Goal: Task Accomplishment & Management: Manage account settings

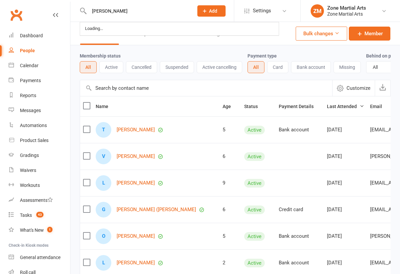
select select "100"
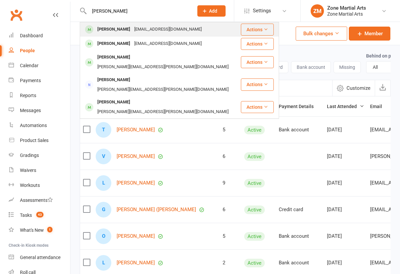
type input "[PERSON_NAME]"
click at [140, 29] on div "[EMAIL_ADDRESS][DOMAIN_NAME]" at bounding box center [167, 30] width 71 height 10
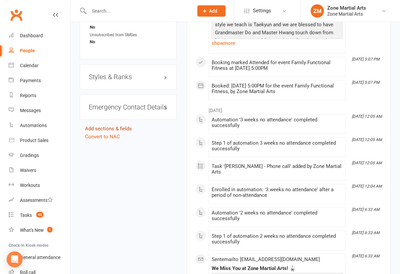
scroll to position [532, 0]
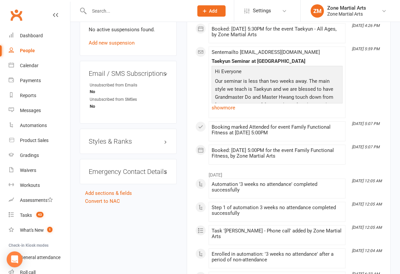
click at [166, 138] on h3 "Styles & Ranks" at bounding box center [128, 141] width 79 height 7
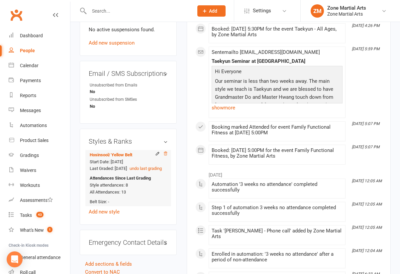
click at [166, 151] on icon at bounding box center [165, 153] width 5 height 5
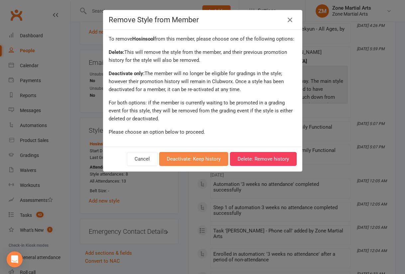
click at [203, 160] on button "Deactivate: Keep history" at bounding box center [193, 159] width 69 height 14
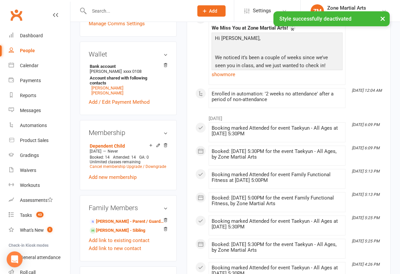
scroll to position [266, 0]
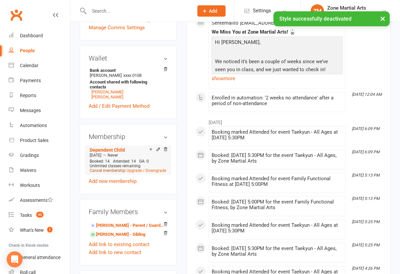
click at [112, 168] on link "Cancel membership" at bounding box center [108, 170] width 36 height 5
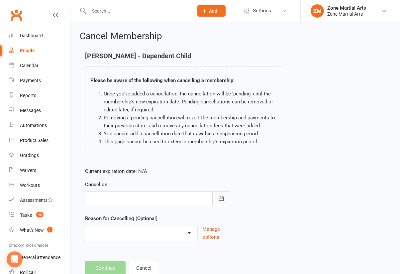
click at [216, 199] on button "button" at bounding box center [221, 198] width 18 height 14
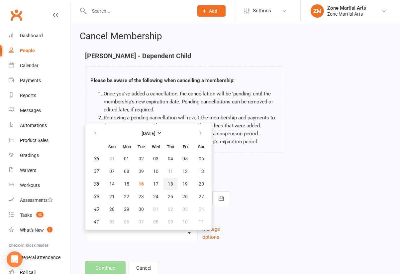
click at [171, 185] on span "18" at bounding box center [170, 183] width 5 height 5
type input "[DATE]"
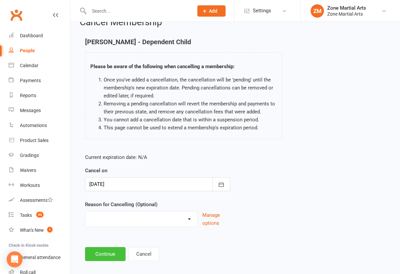
scroll to position [21, 0]
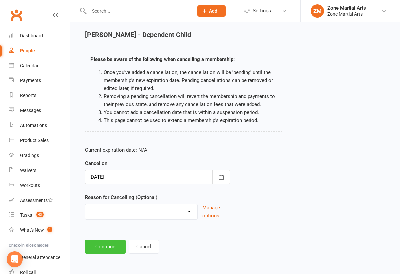
click at [109, 250] on button "Continue" at bounding box center [105, 247] width 41 height 14
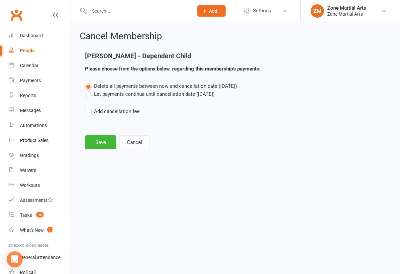
scroll to position [0, 0]
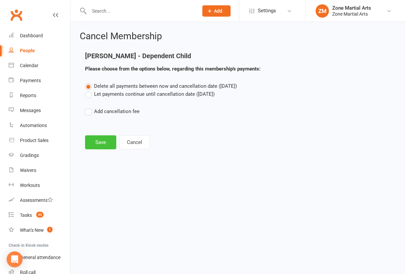
click at [96, 144] on button "Save" at bounding box center [100, 142] width 31 height 14
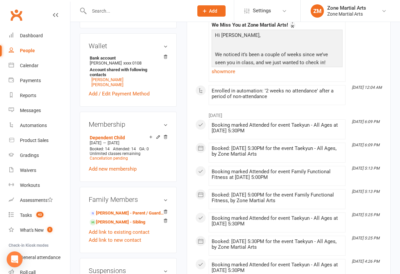
scroll to position [299, 0]
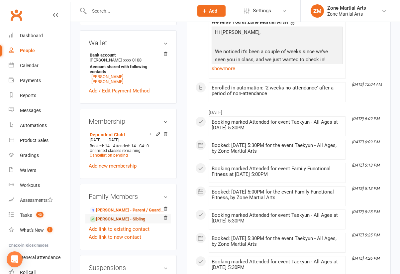
click at [112, 216] on link "[PERSON_NAME] - Sibling" at bounding box center [118, 219] width 56 height 7
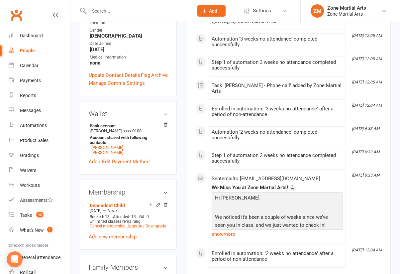
scroll to position [233, 0]
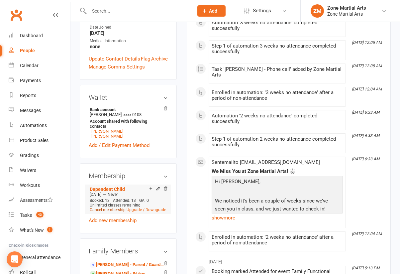
click at [109, 207] on link "Cancel membership" at bounding box center [108, 209] width 36 height 5
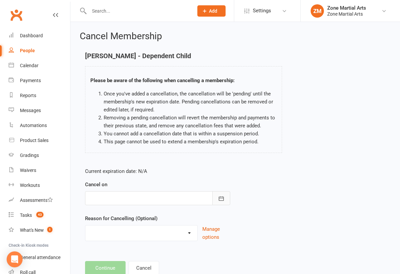
click at [218, 192] on button "button" at bounding box center [221, 198] width 18 height 14
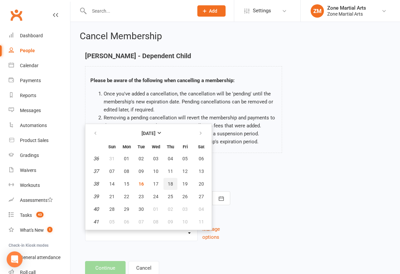
click at [172, 182] on span "18" at bounding box center [170, 183] width 5 height 5
type input "[DATE]"
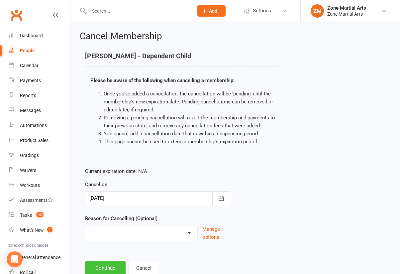
click at [108, 266] on button "Continue" at bounding box center [105, 268] width 41 height 14
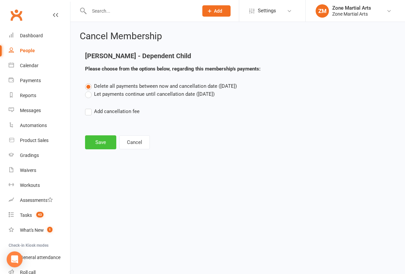
drag, startPoint x: 106, startPoint y: 145, endPoint x: 105, endPoint y: 149, distance: 3.8
click at [107, 146] on button "Save" at bounding box center [100, 142] width 31 height 14
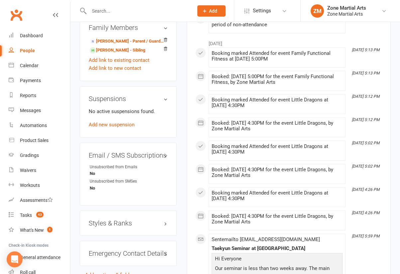
scroll to position [565, 0]
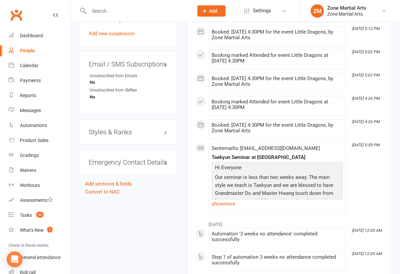
click at [166, 128] on h3 "Styles & Ranks" at bounding box center [128, 131] width 79 height 7
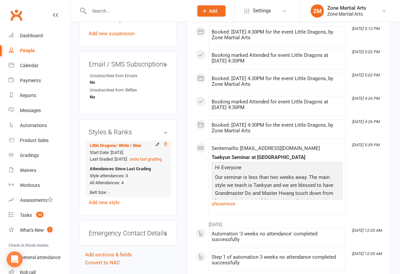
click at [165, 142] on icon at bounding box center [165, 144] width 3 height 4
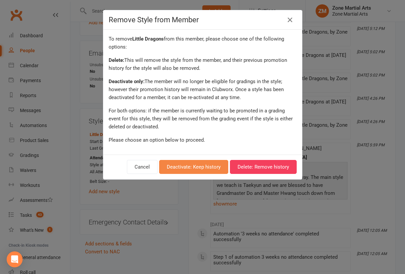
click at [183, 163] on button "Deactivate: Keep history" at bounding box center [193, 167] width 69 height 14
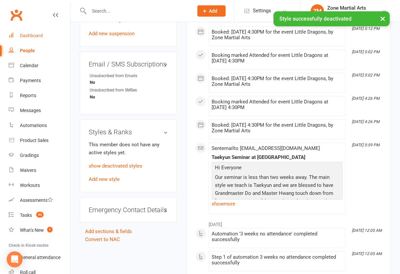
click at [30, 36] on div "Dashboard" at bounding box center [31, 35] width 23 height 5
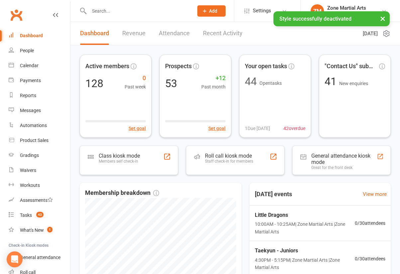
click at [130, 33] on link "Revenue" at bounding box center [133, 33] width 23 height 23
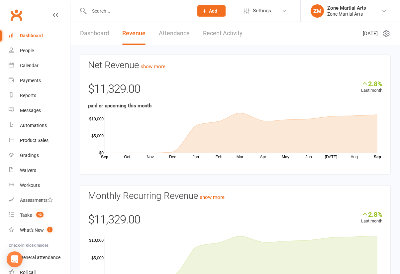
click at [91, 33] on link "Dashboard" at bounding box center [94, 33] width 29 height 23
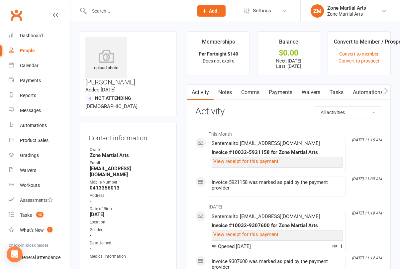
click at [282, 90] on link "Payments" at bounding box center [280, 92] width 33 height 15
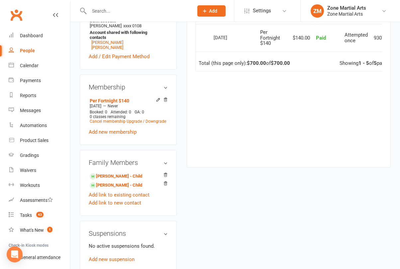
scroll to position [233, 0]
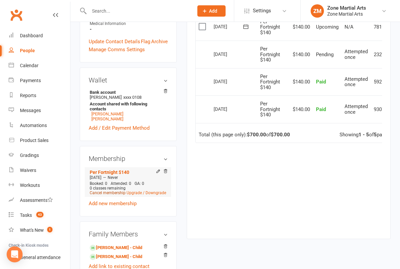
click at [109, 190] on link "Cancel membership" at bounding box center [108, 192] width 36 height 5
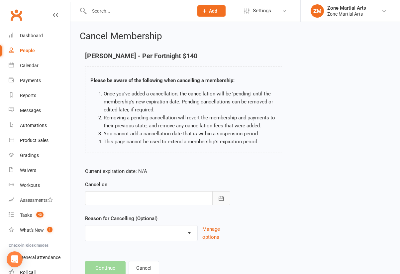
click at [223, 199] on icon "button" at bounding box center [221, 198] width 7 height 7
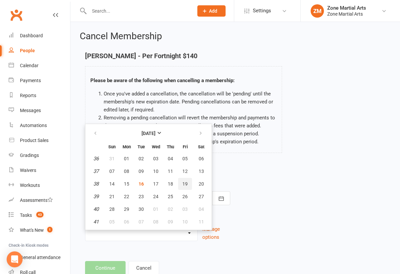
click at [181, 184] on button "19" at bounding box center [185, 184] width 14 height 12
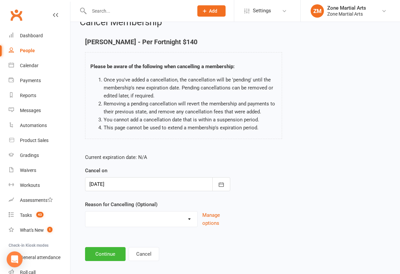
scroll to position [21, 0]
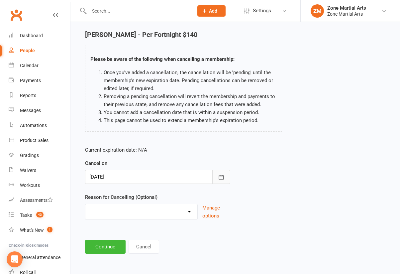
click at [224, 178] on icon "button" at bounding box center [221, 177] width 7 height 7
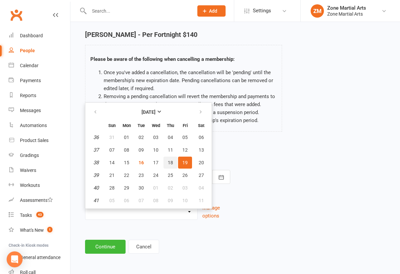
click at [173, 163] on span "18" at bounding box center [170, 162] width 5 height 5
type input "[DATE]"
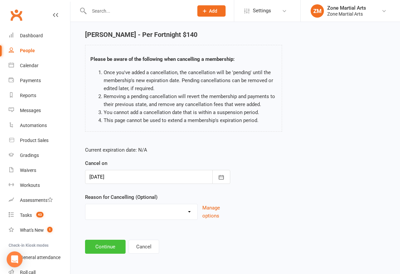
click at [109, 244] on button "Continue" at bounding box center [105, 247] width 41 height 14
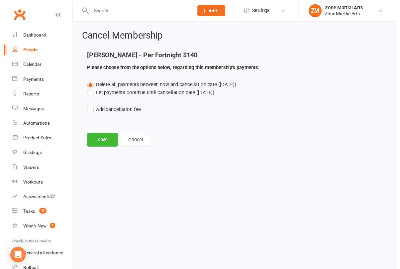
scroll to position [0, 0]
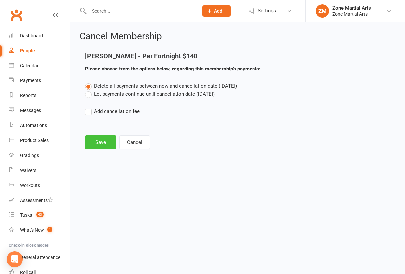
click at [106, 145] on button "Save" at bounding box center [100, 142] width 31 height 14
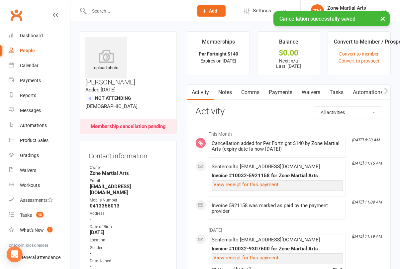
click at [289, 90] on link "Payments" at bounding box center [280, 92] width 33 height 15
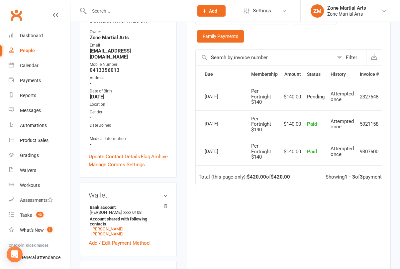
scroll to position [133, 0]
